Goal: Task Accomplishment & Management: Use online tool/utility

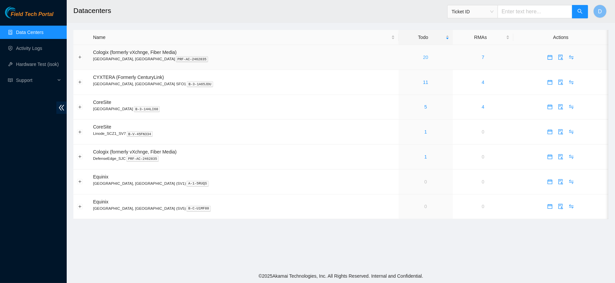
click at [423, 59] on link "20" at bounding box center [425, 57] width 5 height 5
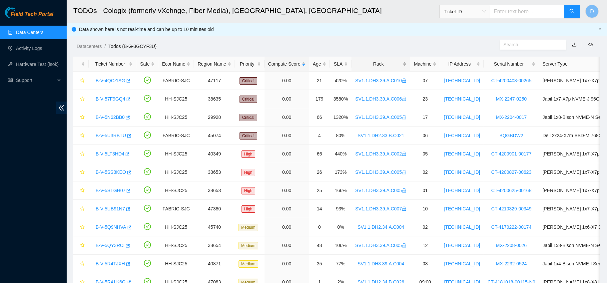
click at [373, 68] on div "Rack" at bounding box center [380, 63] width 51 height 7
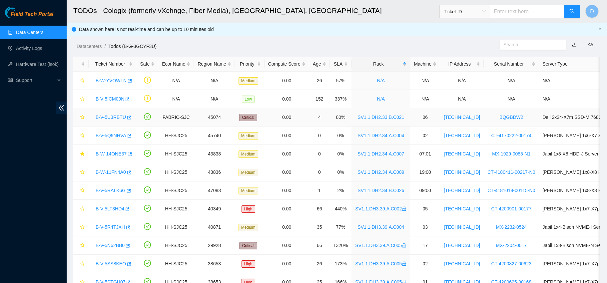
click at [104, 116] on link "B-V-5U3RBTU" at bounding box center [111, 117] width 30 height 5
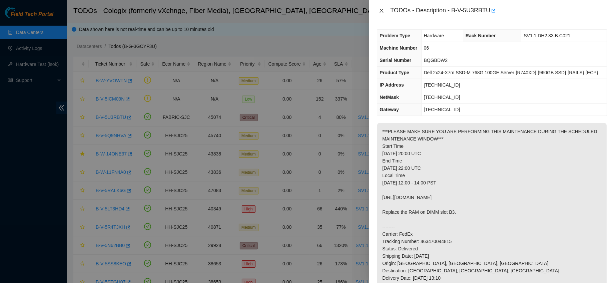
click at [379, 9] on icon "close" at bounding box center [381, 10] width 5 height 5
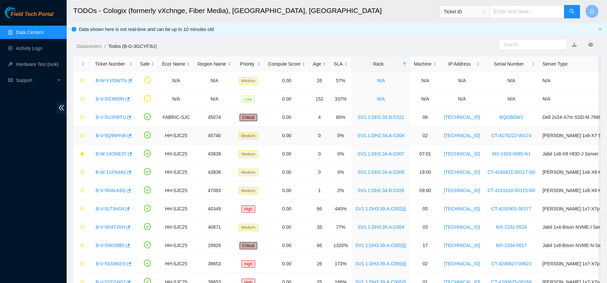
click at [105, 137] on link "B-V-5Q9NHVA" at bounding box center [111, 135] width 31 height 5
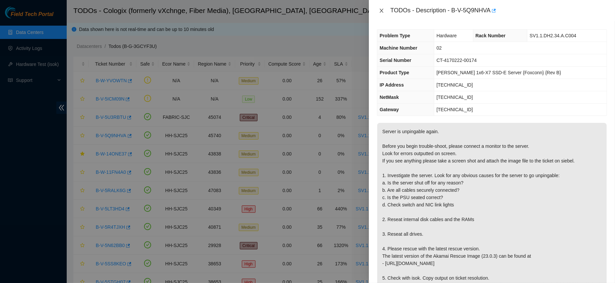
click at [381, 12] on icon "close" at bounding box center [381, 10] width 5 height 5
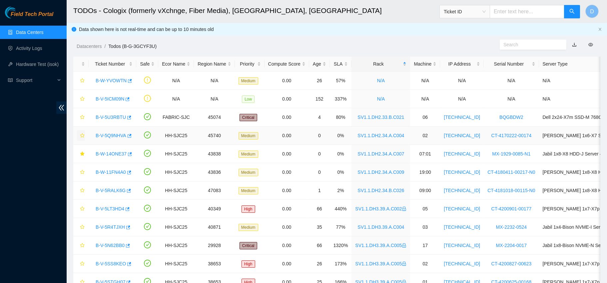
click at [83, 135] on icon "star" at bounding box center [82, 135] width 5 height 5
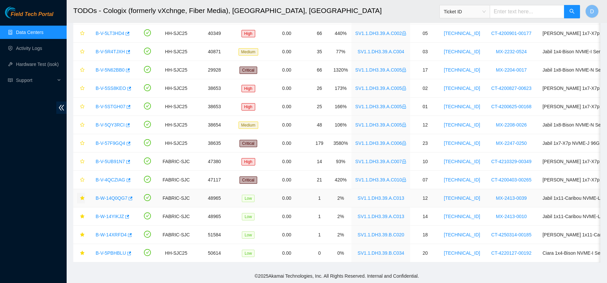
click at [80, 196] on icon "star" at bounding box center [82, 198] width 5 height 5
click at [80, 214] on icon "star" at bounding box center [82, 216] width 5 height 5
click at [83, 230] on button "button" at bounding box center [81, 235] width 8 height 11
click at [84, 233] on icon "star" at bounding box center [82, 235] width 4 height 4
click at [83, 233] on icon "star" at bounding box center [82, 235] width 4 height 4
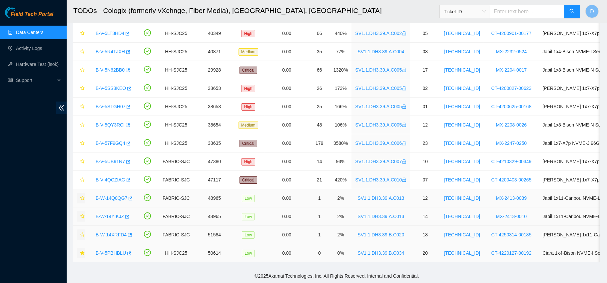
click at [83, 251] on icon "star" at bounding box center [82, 253] width 4 height 4
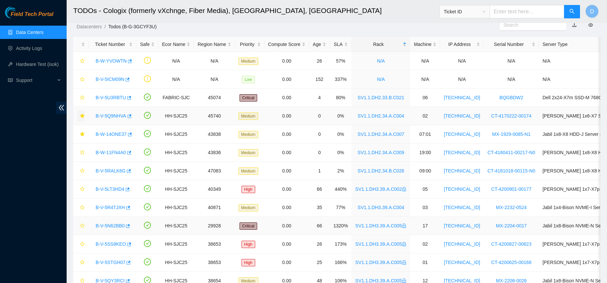
scroll to position [18, 0]
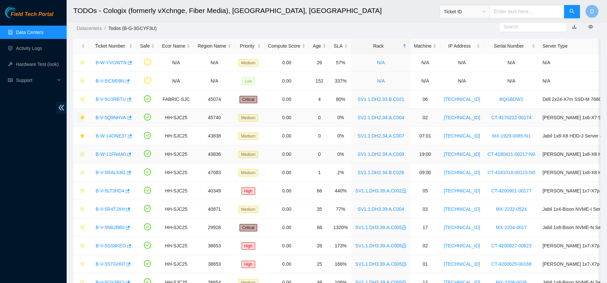
click at [112, 152] on link "B-W-11FN4A0" at bounding box center [111, 154] width 30 height 5
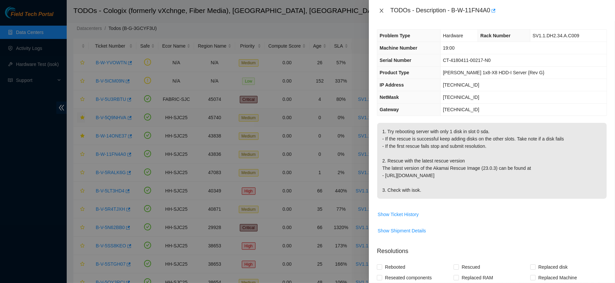
click at [380, 11] on icon "close" at bounding box center [381, 10] width 5 height 5
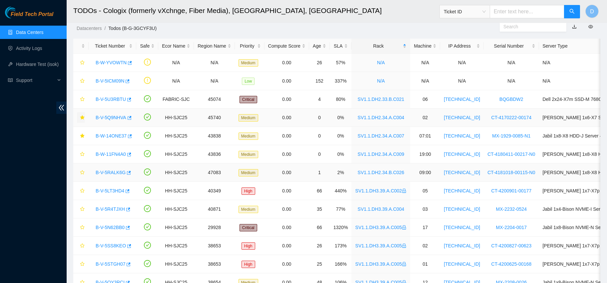
click at [106, 171] on link "B-V-5RALK6G" at bounding box center [111, 172] width 30 height 5
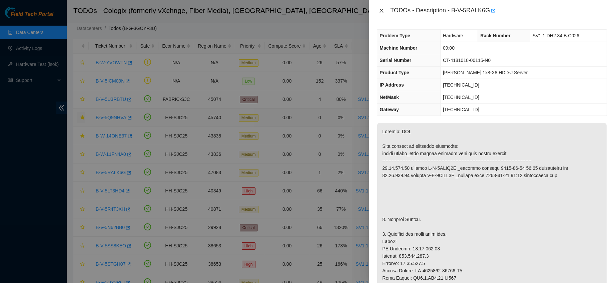
click at [379, 13] on button "Close" at bounding box center [381, 11] width 9 height 6
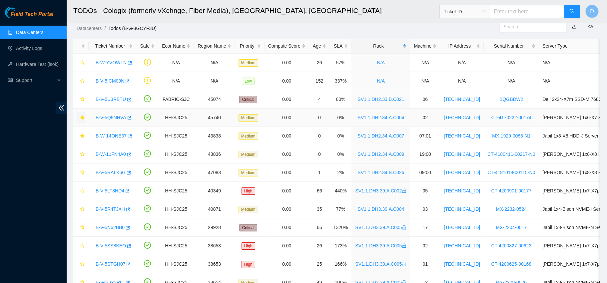
click at [84, 115] on icon "star" at bounding box center [82, 117] width 5 height 5
click at [82, 138] on button "button" at bounding box center [81, 136] width 8 height 11
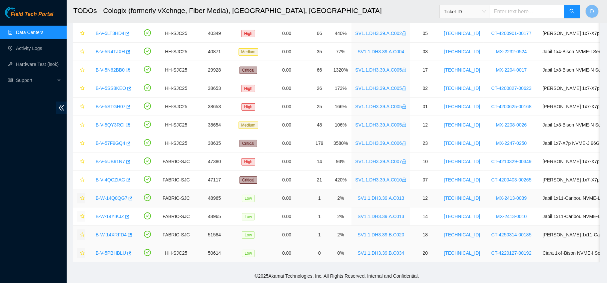
click at [81, 196] on span "star" at bounding box center [82, 198] width 5 height 5
click at [81, 214] on icon "star" at bounding box center [82, 216] width 4 height 4
click at [83, 233] on icon "star" at bounding box center [82, 235] width 4 height 4
click at [83, 250] on button "button" at bounding box center [81, 253] width 8 height 11
click at [112, 196] on link "B-W-14Q0QG7" at bounding box center [112, 198] width 32 height 5
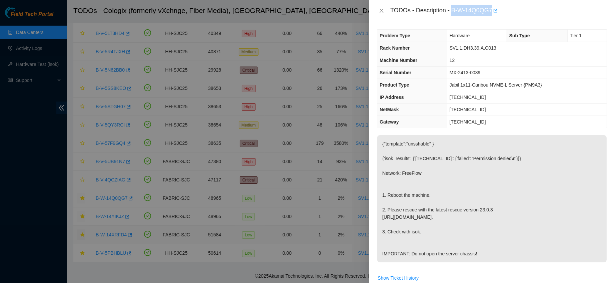
drag, startPoint x: 474, startPoint y: 6, endPoint x: 531, endPoint y: 8, distance: 57.0
click at [531, 8] on div "TODOs - Description - B-W-14Q0QG7" at bounding box center [498, 10] width 217 height 11
copy div "B-W-14Q0QG7"
click at [379, 12] on icon "close" at bounding box center [381, 10] width 5 height 5
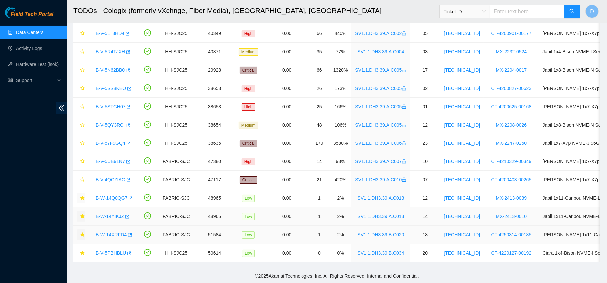
click at [112, 214] on link "B-W-14YIKJZ" at bounding box center [110, 216] width 28 height 5
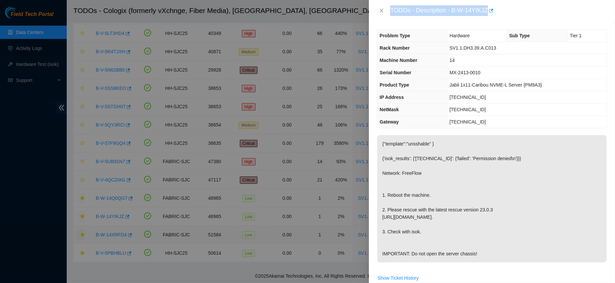
click at [472, 9] on div "TODOs - Description - B-W-14YIKJZ" at bounding box center [498, 10] width 217 height 11
drag, startPoint x: 472, startPoint y: 9, endPoint x: 515, endPoint y: 5, distance: 43.8
click at [515, 5] on div "TODOs - Description - B-W-14YIKJZ" at bounding box center [498, 10] width 217 height 11
click at [378, 10] on button "Close" at bounding box center [381, 11] width 9 height 6
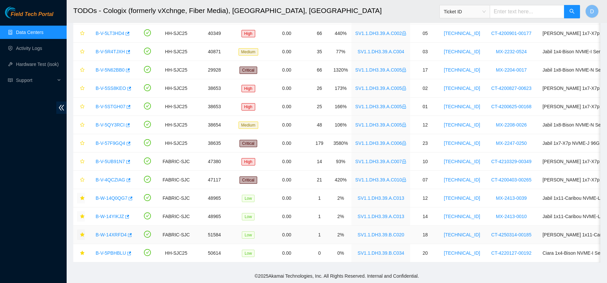
click at [112, 232] on link "B-W-14XRFD4" at bounding box center [111, 234] width 31 height 5
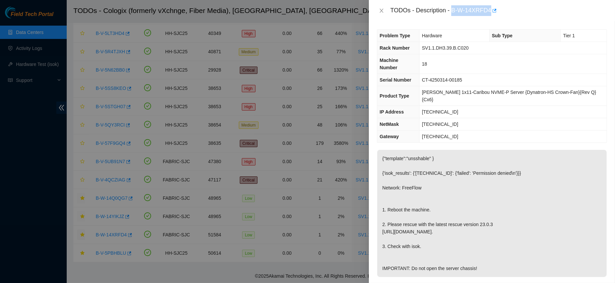
drag, startPoint x: 473, startPoint y: 9, endPoint x: 523, endPoint y: 15, distance: 50.7
click at [523, 15] on div "TODOs - Description - B-W-14XRFD4" at bounding box center [498, 10] width 217 height 11
copy div "B-W-14XRFD4"
click at [380, 10] on icon "close" at bounding box center [381, 10] width 5 height 5
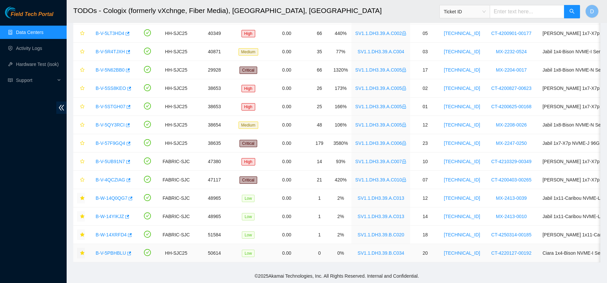
click at [80, 251] on icon "star" at bounding box center [82, 253] width 4 height 4
click at [112, 251] on link "B-V-5PBHBLU" at bounding box center [111, 253] width 30 height 5
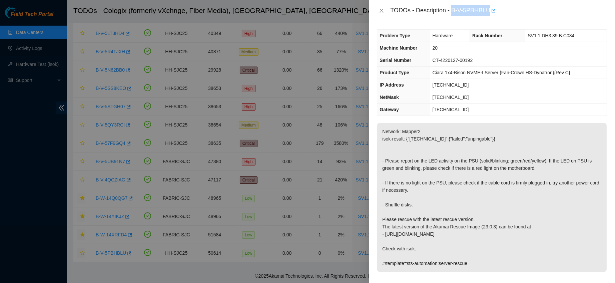
drag, startPoint x: 472, startPoint y: 9, endPoint x: 524, endPoint y: 13, distance: 52.5
click at [524, 13] on div "TODOs - Description - B-V-5PBHBLU" at bounding box center [498, 10] width 217 height 11
copy div "B-V-5PBHBLU"
click at [382, 9] on icon "close" at bounding box center [381, 10] width 5 height 5
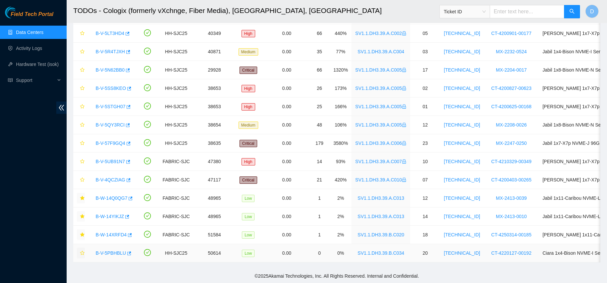
click at [84, 251] on icon "star" at bounding box center [82, 253] width 5 height 5
click at [82, 196] on icon "star" at bounding box center [82, 198] width 4 height 4
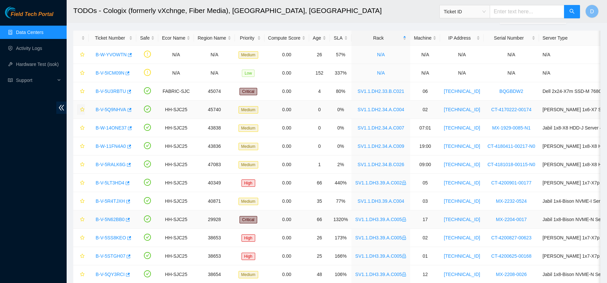
scroll to position [24, 0]
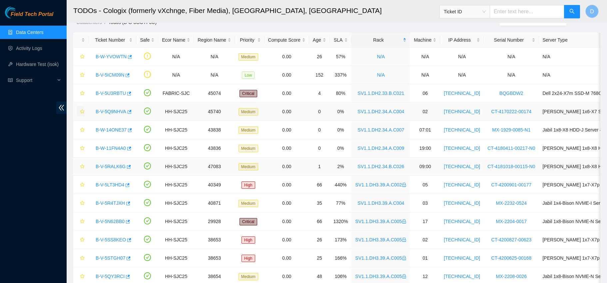
click at [117, 166] on link "B-V-5RALK6G" at bounding box center [111, 166] width 30 height 5
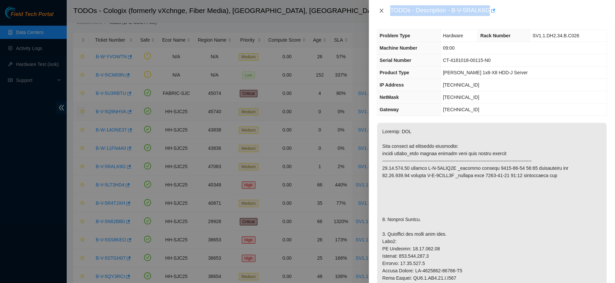
click at [382, 8] on icon "close" at bounding box center [381, 10] width 5 height 5
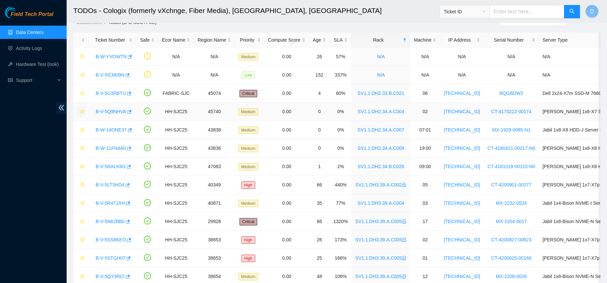
click at [336, 15] on h2 "TODOs - Cologix (formerly vXchnge, Fiber Media), Santa Clara, CA" at bounding box center [281, 10] width 416 height 21
